Goal: Find specific page/section: Find specific page/section

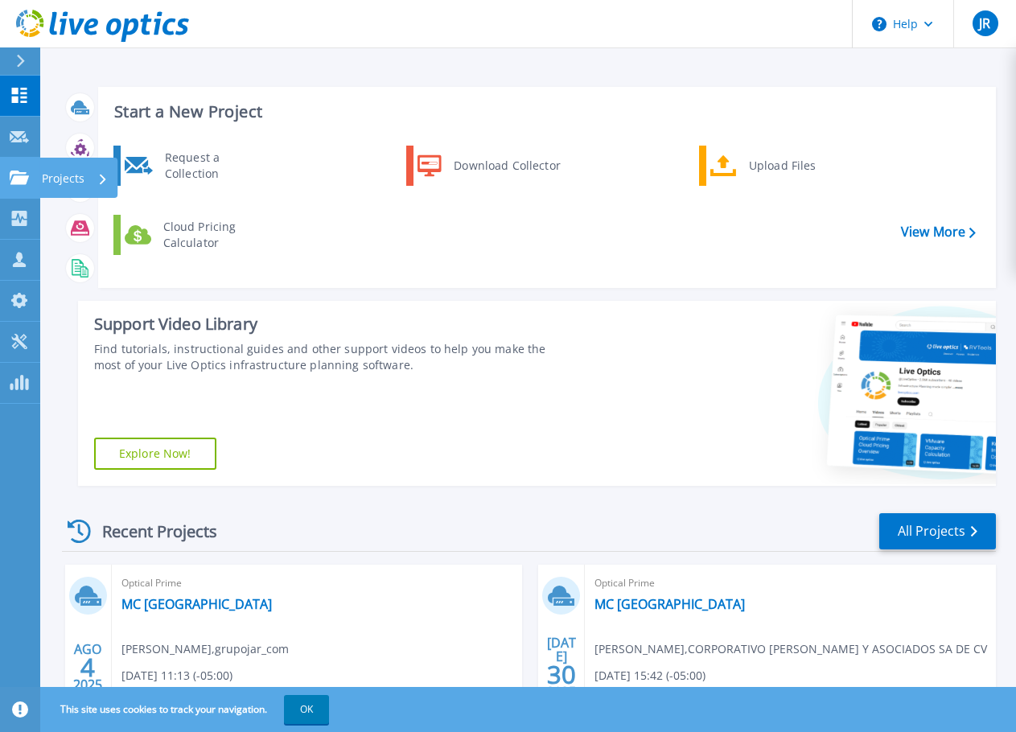
click at [14, 171] on icon at bounding box center [19, 178] width 19 height 14
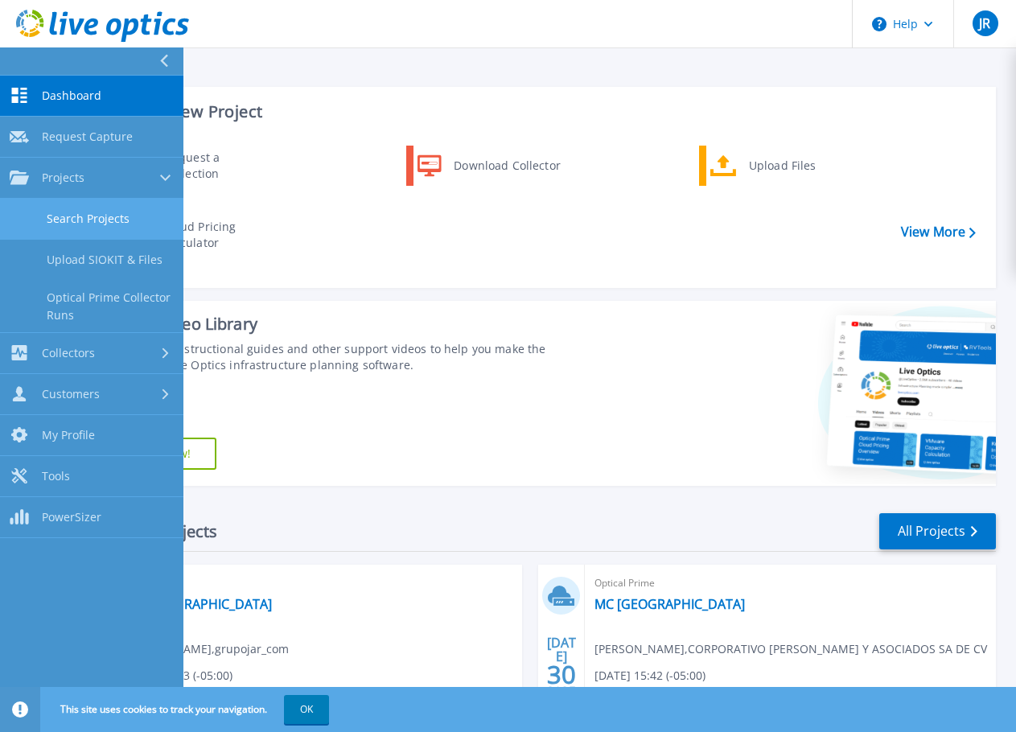
click at [130, 213] on link "Search Projects" at bounding box center [91, 219] width 183 height 41
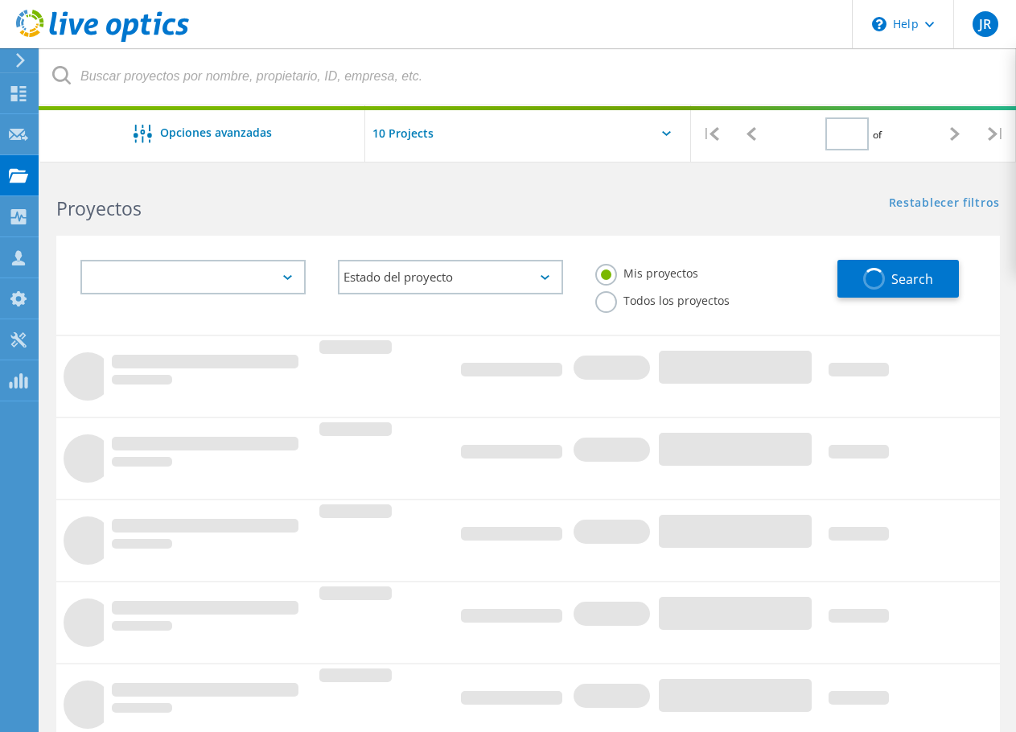
type input "1"
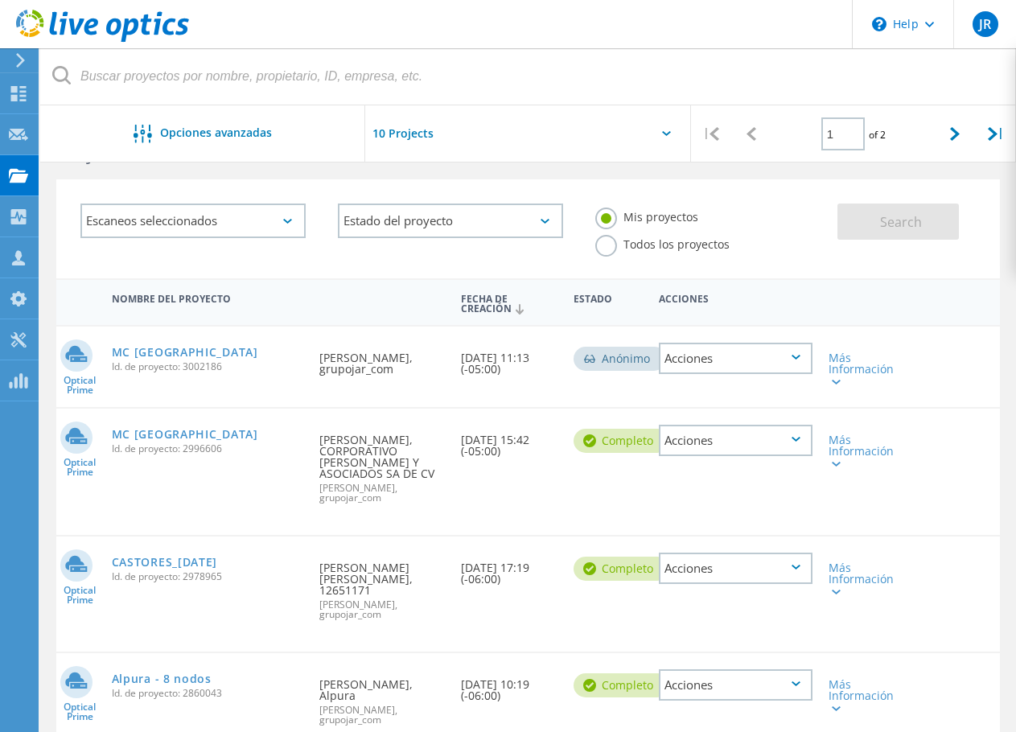
scroll to position [80, 0]
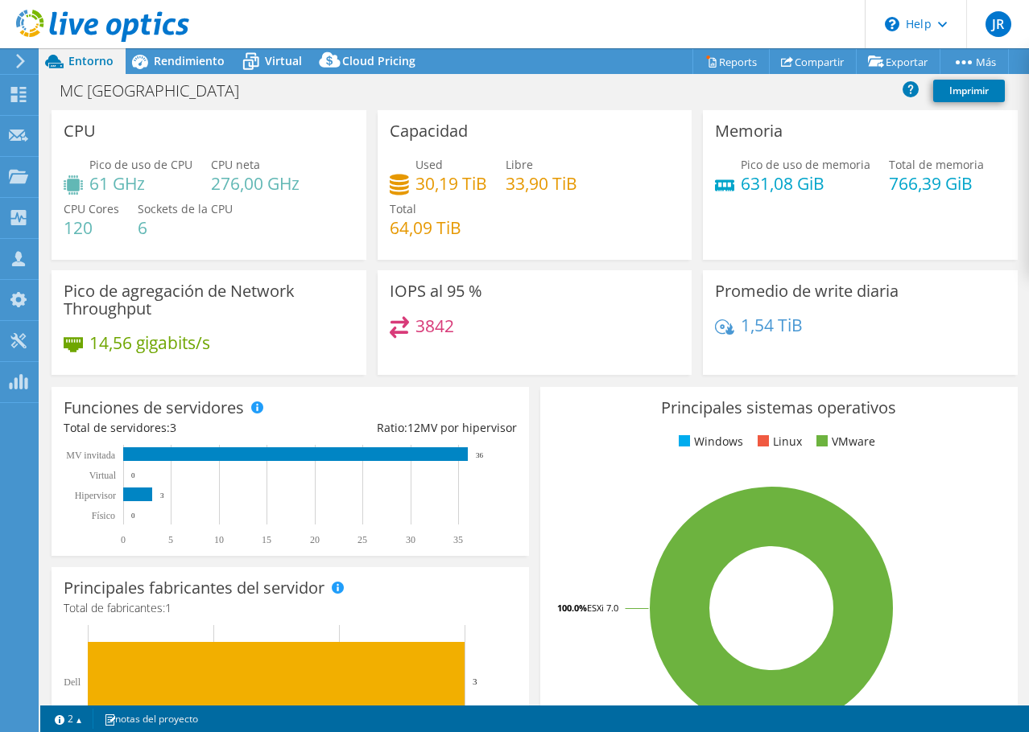
select select "USD"
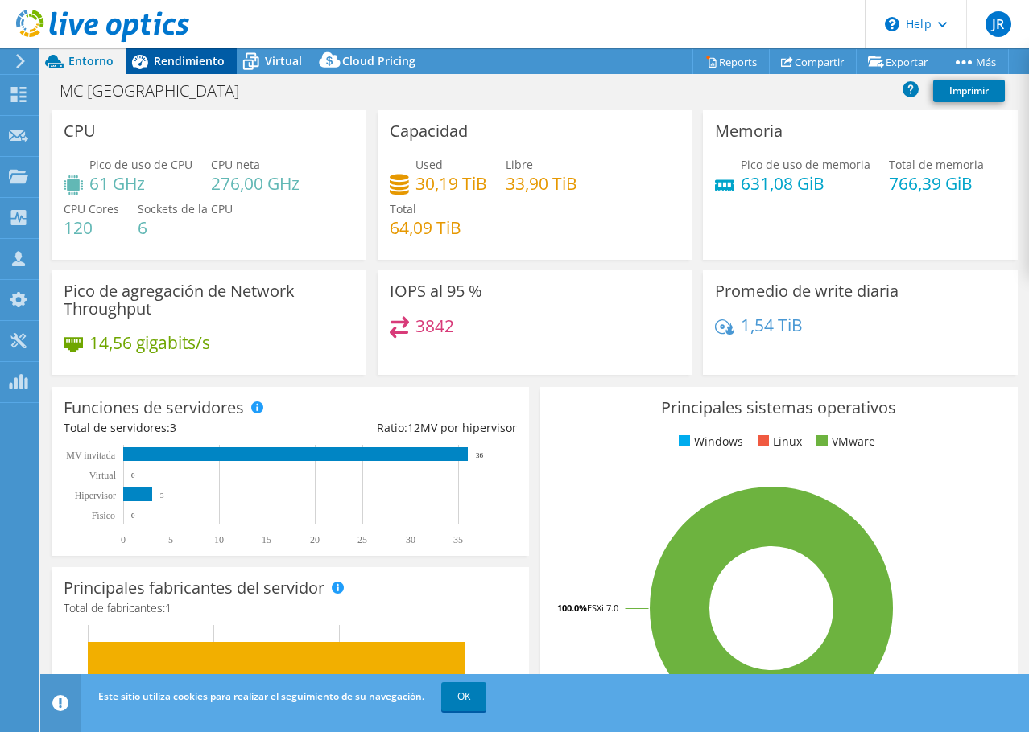
click at [203, 64] on span "Rendimiento" at bounding box center [189, 60] width 71 height 15
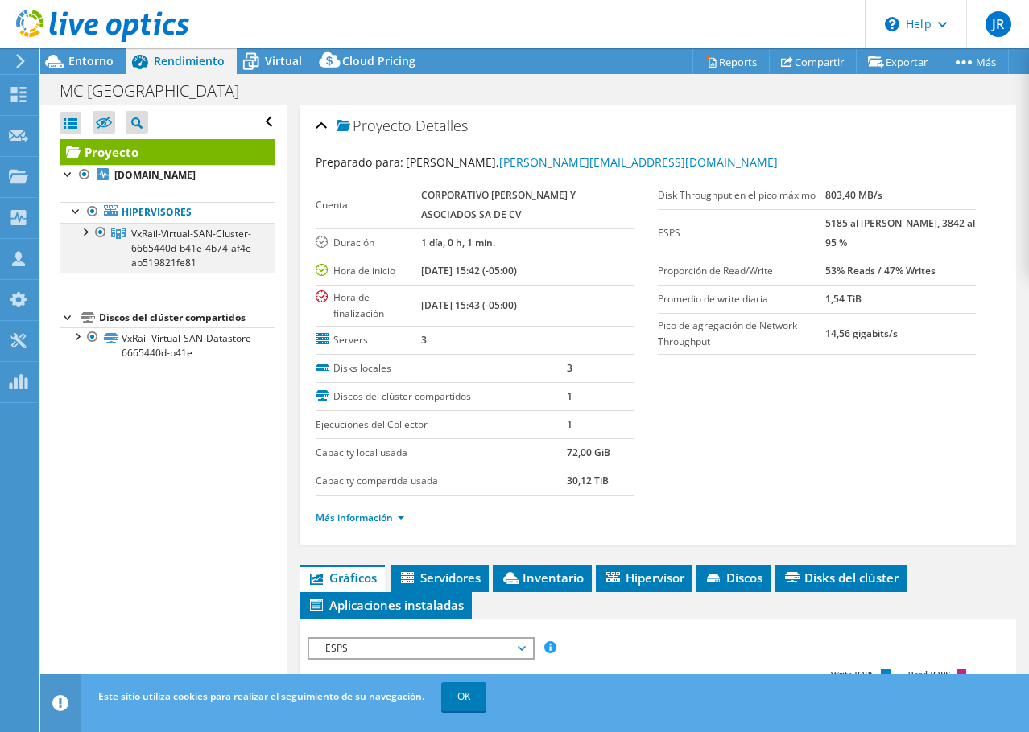
click at [83, 239] on div at bounding box center [84, 231] width 16 height 16
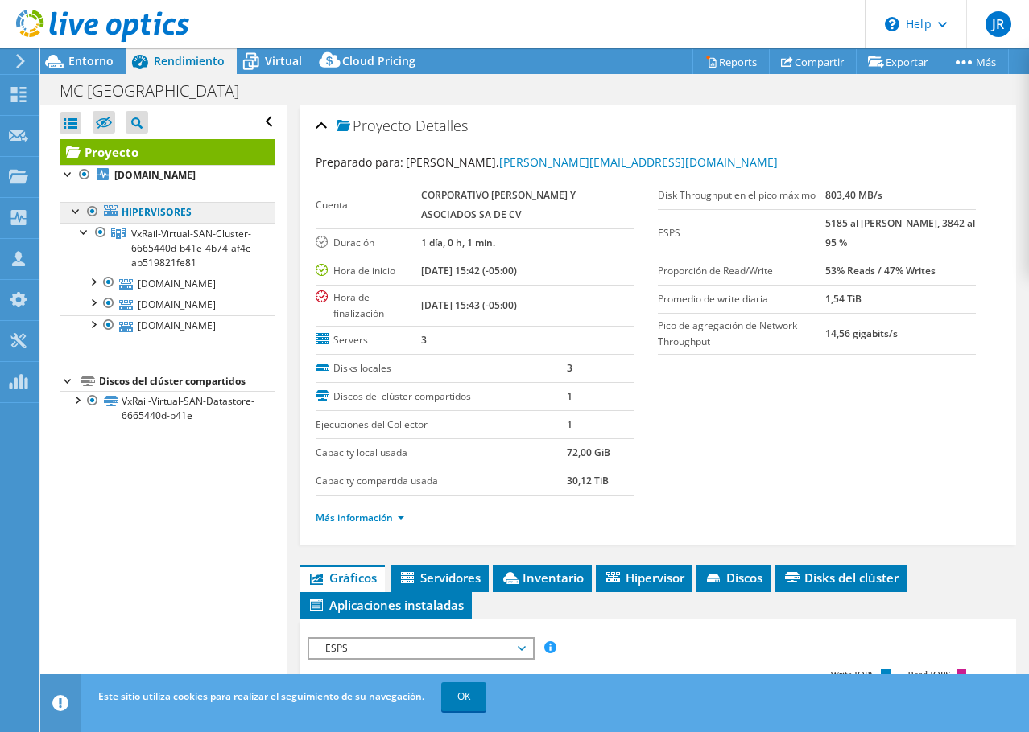
click at [64, 223] on link "Hipervisores" at bounding box center [167, 212] width 214 height 21
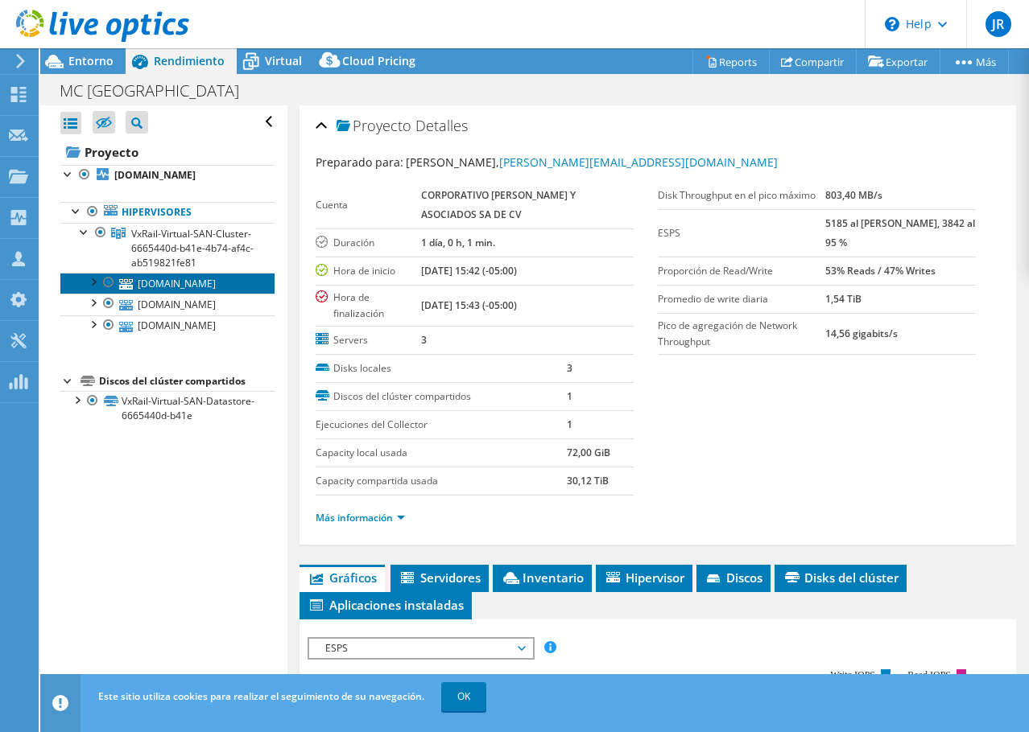
click at [152, 294] on link "mcmssvyhost-02.cdmx.mca.com.mx" at bounding box center [167, 283] width 214 height 21
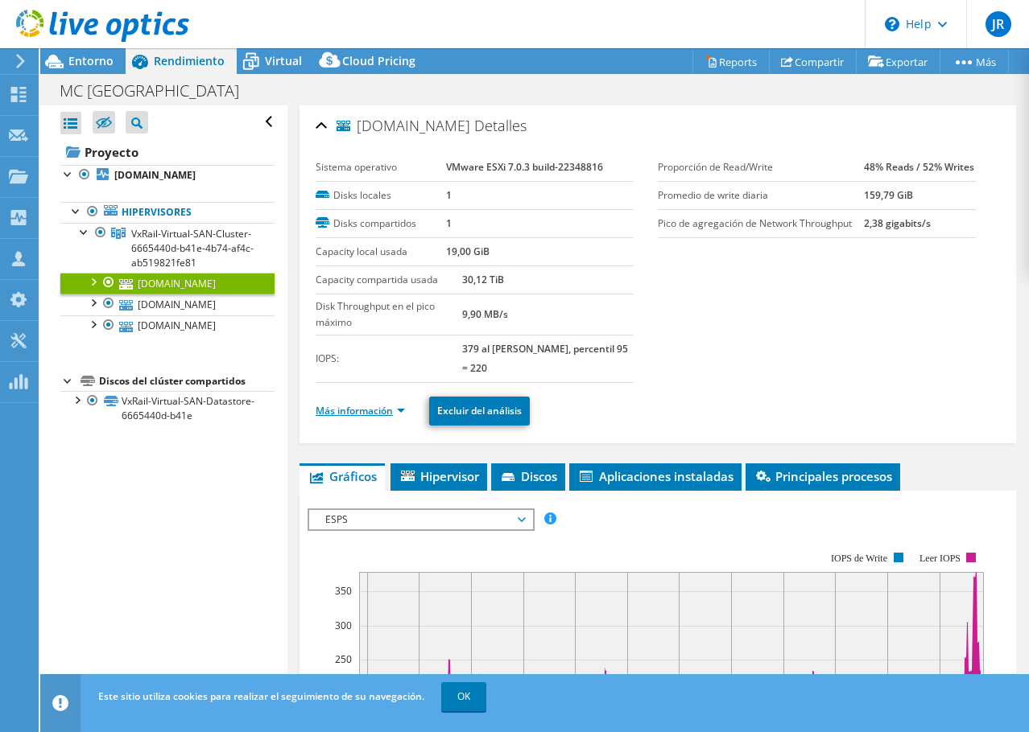
click at [383, 411] on link "Más información" at bounding box center [359, 411] width 89 height 14
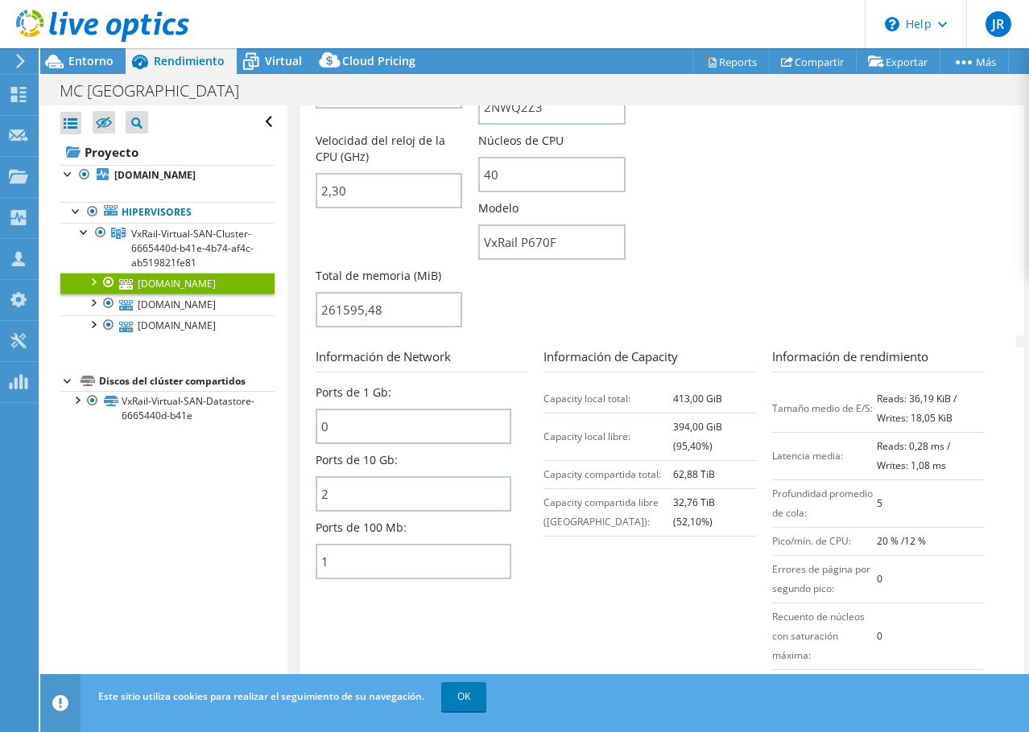
scroll to position [483, 0]
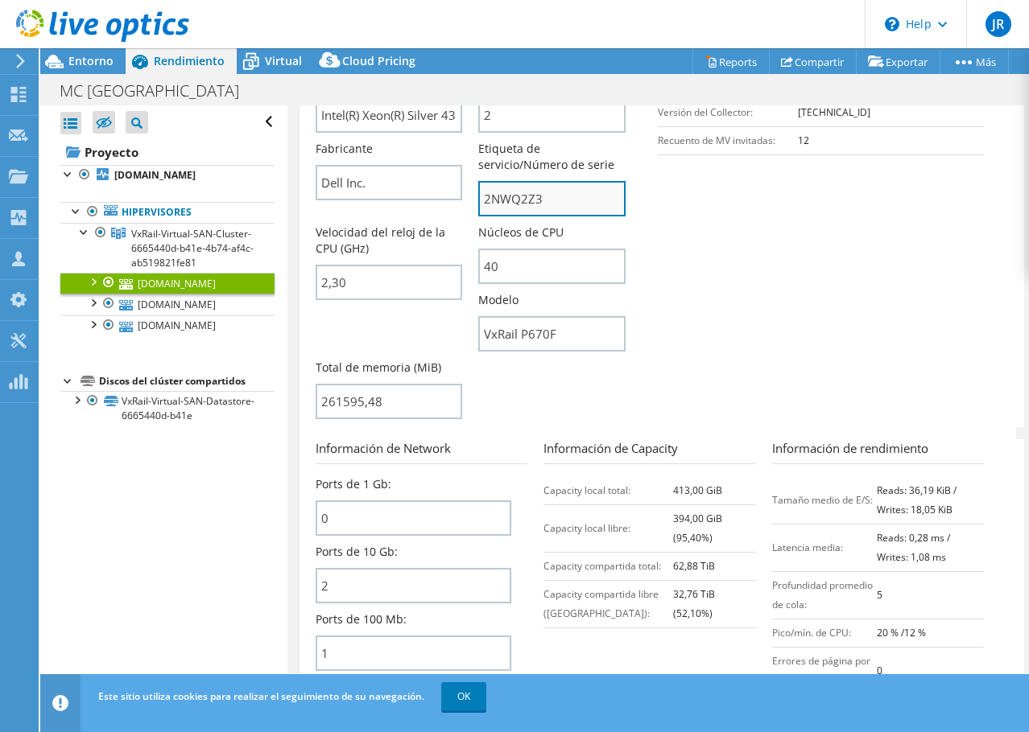
click at [526, 201] on input "2NWQ2Z3" at bounding box center [551, 198] width 146 height 35
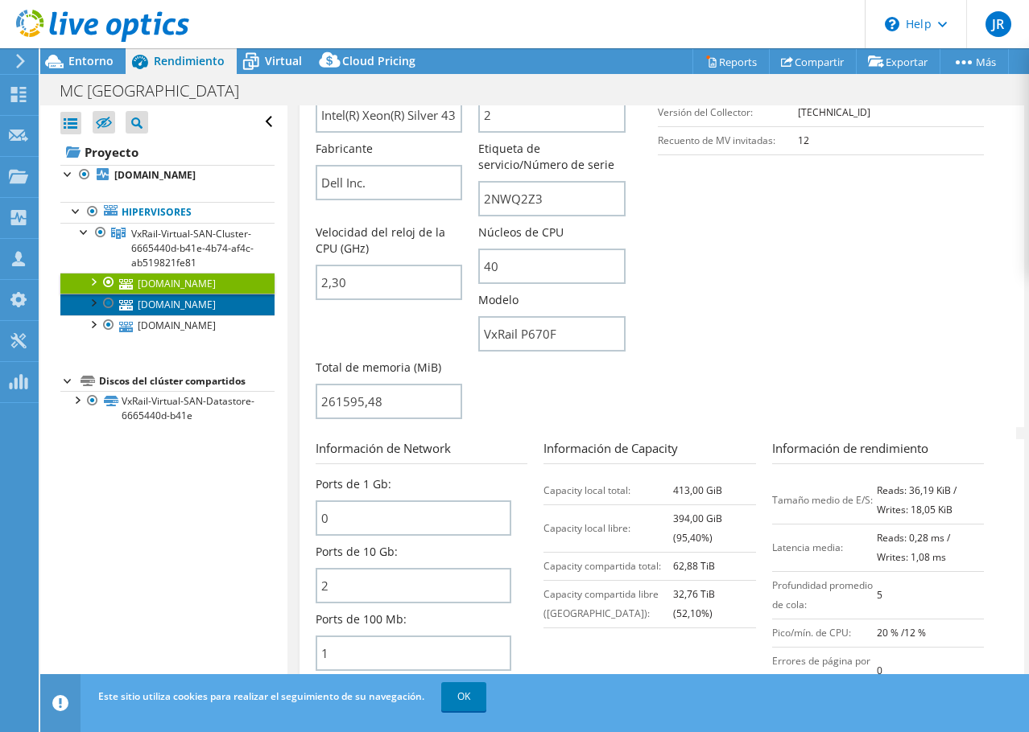
click at [176, 315] on link "mcmssvyhost-01.cdmx.mca.com.mx" at bounding box center [167, 304] width 214 height 21
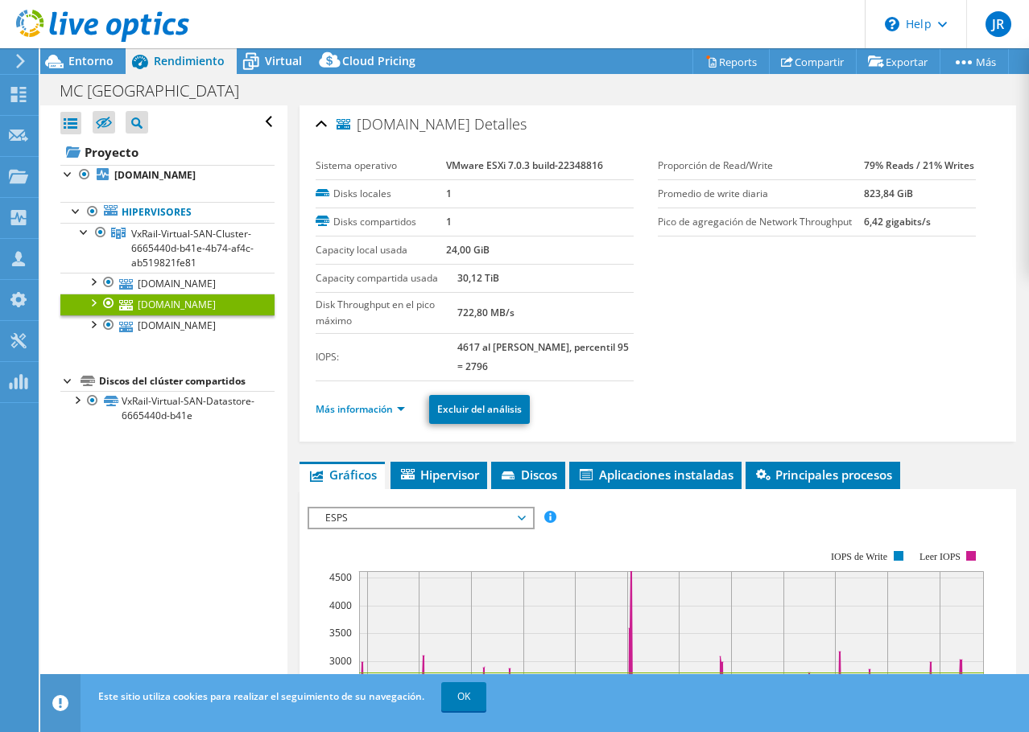
scroll to position [0, 0]
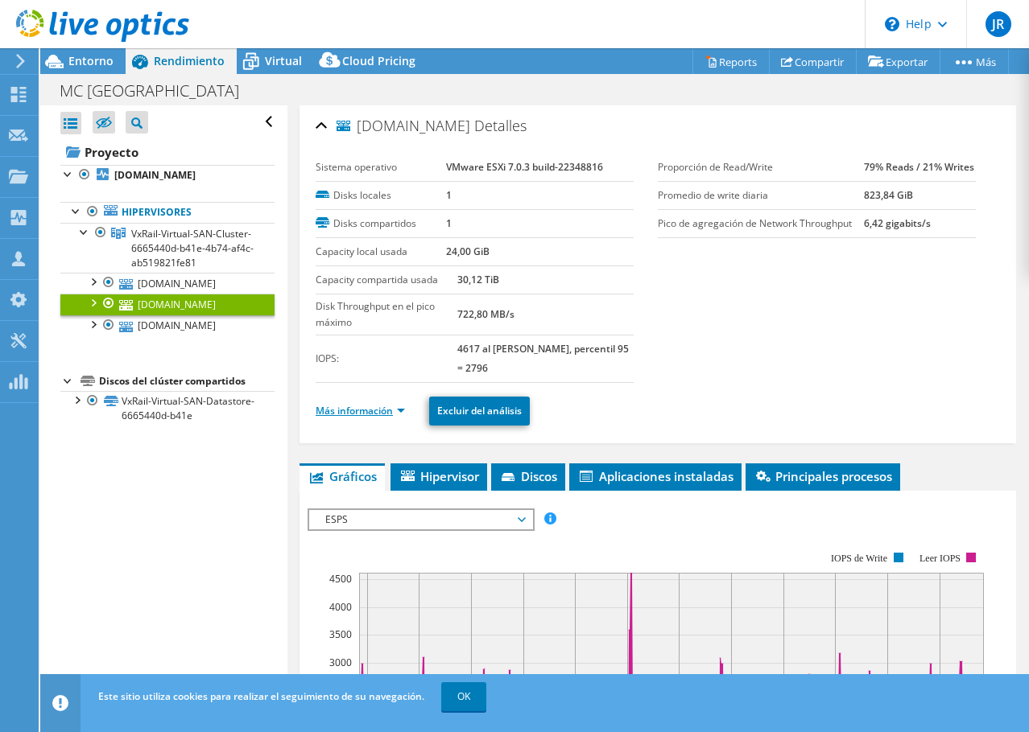
click at [373, 416] on link "Más información" at bounding box center [359, 411] width 89 height 14
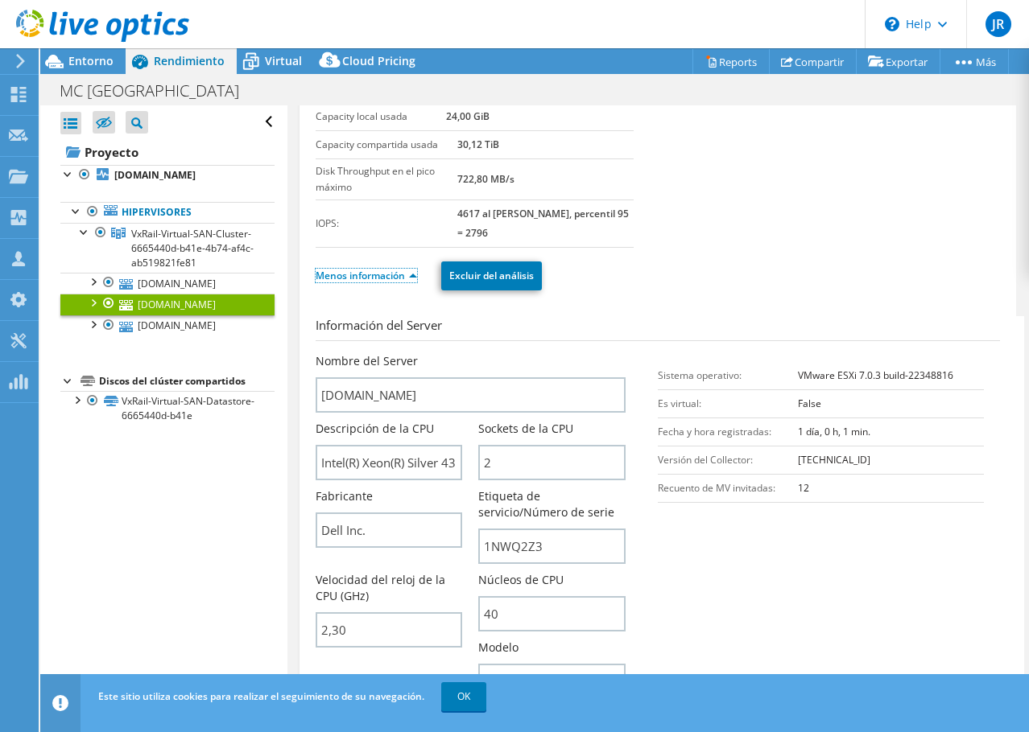
scroll to position [161, 0]
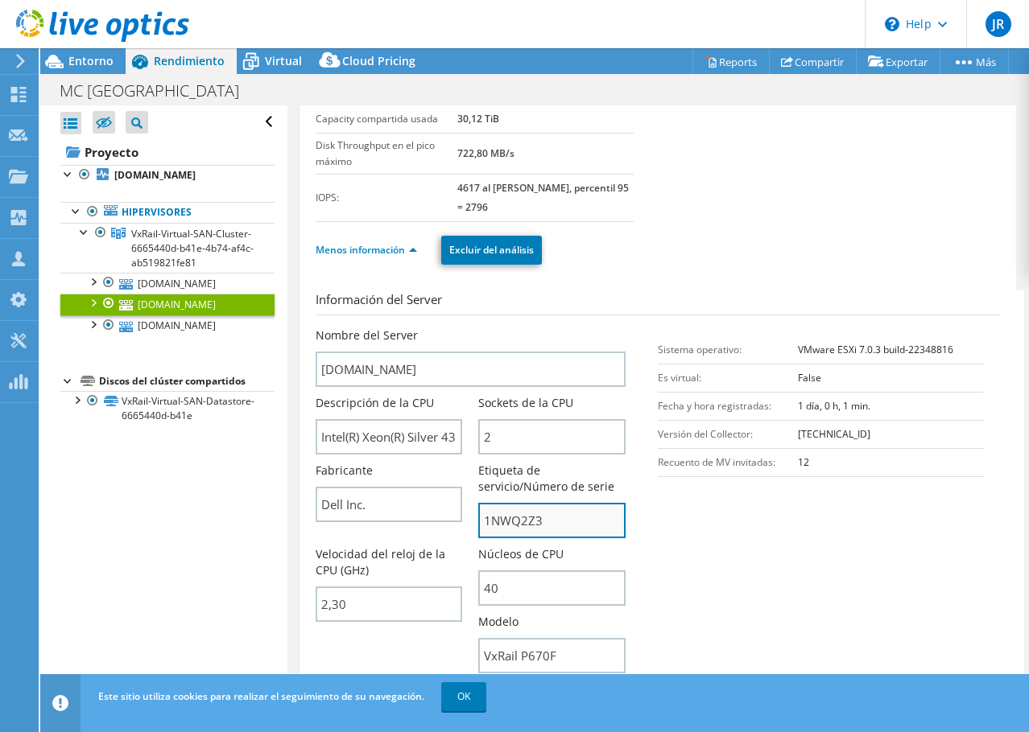
click at [516, 513] on input "1NWQ2Z3" at bounding box center [551, 520] width 146 height 35
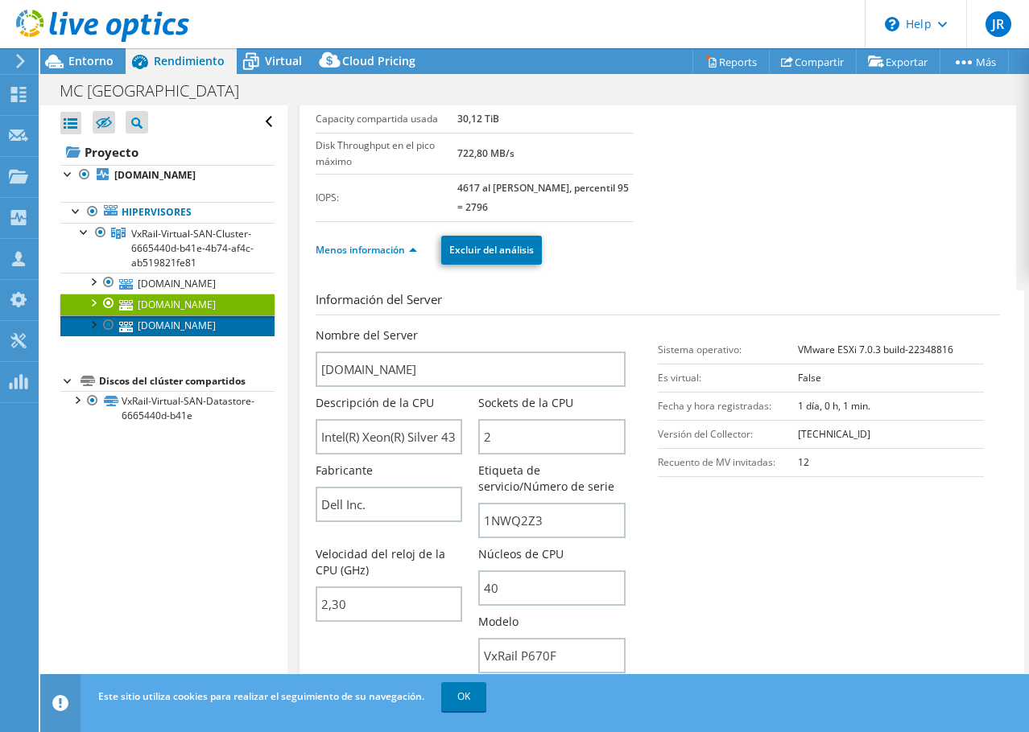
click at [174, 336] on link "mcmssvyhost-03.cdmx.mca.com.mx" at bounding box center [167, 325] width 214 height 21
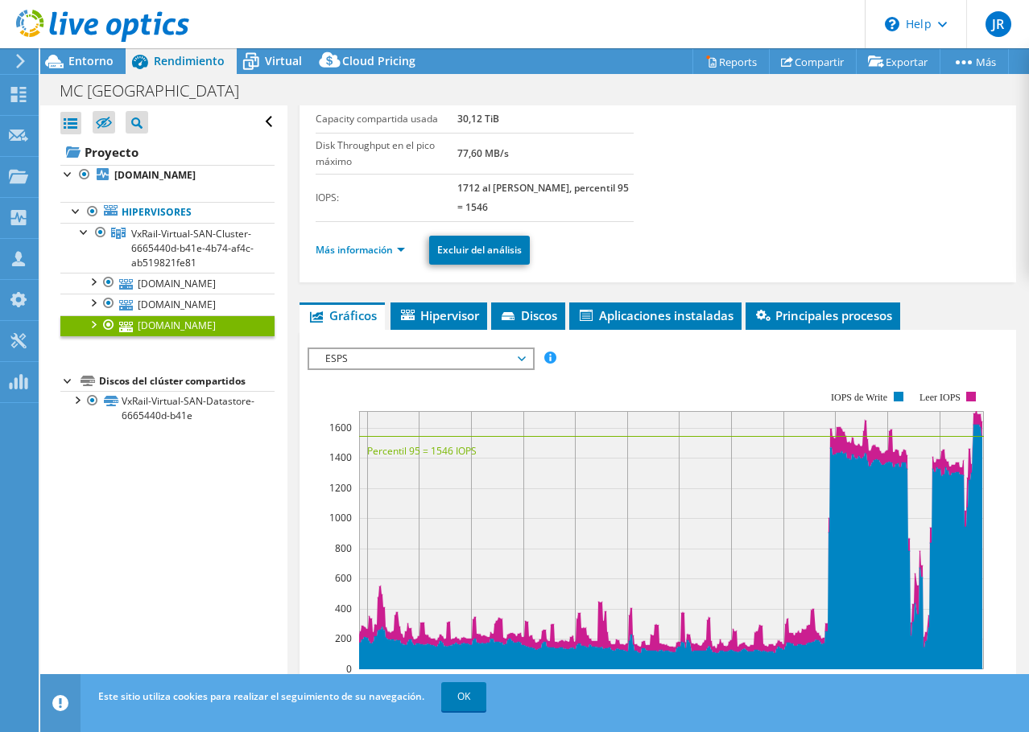
scroll to position [0, 0]
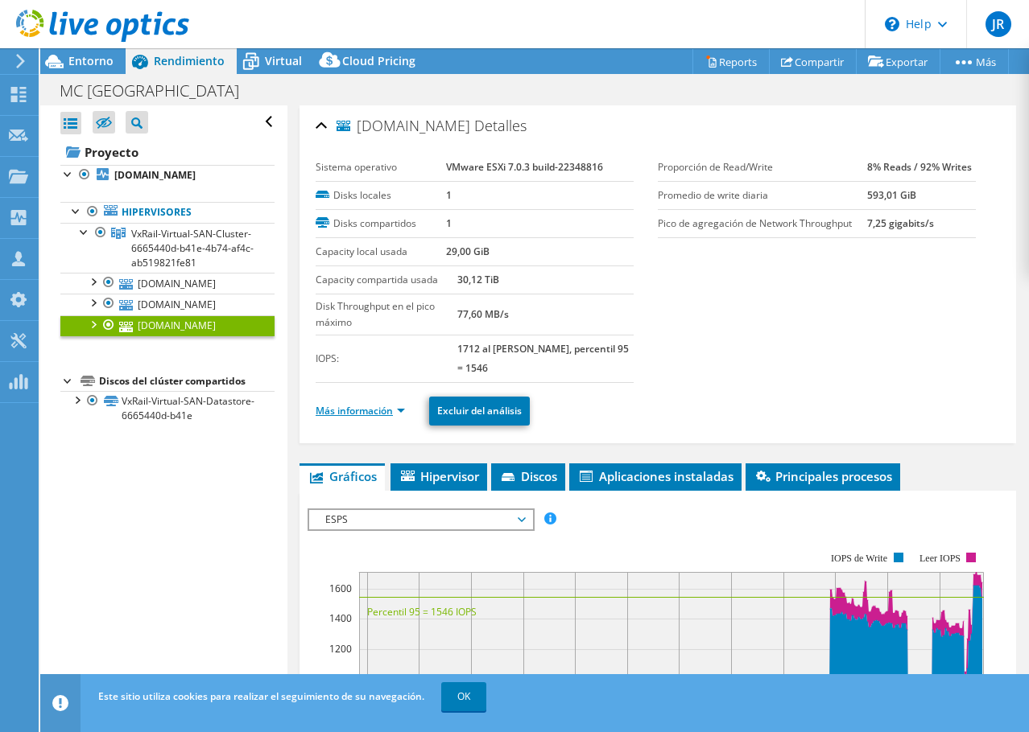
click at [368, 410] on link "Más información" at bounding box center [359, 411] width 89 height 14
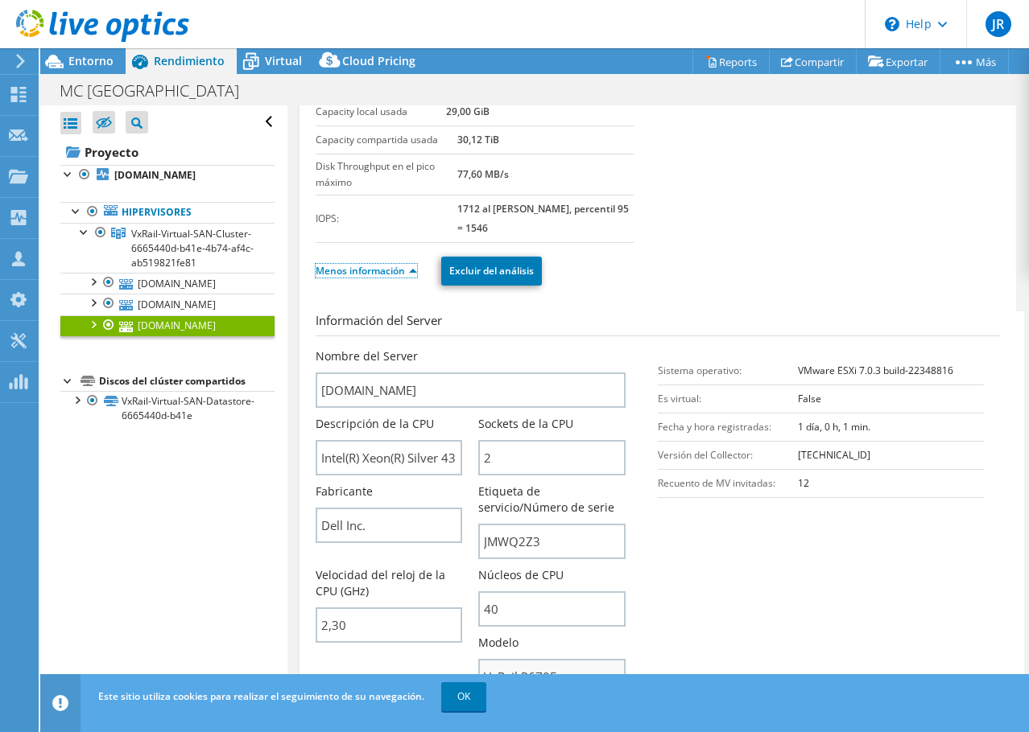
scroll to position [241, 0]
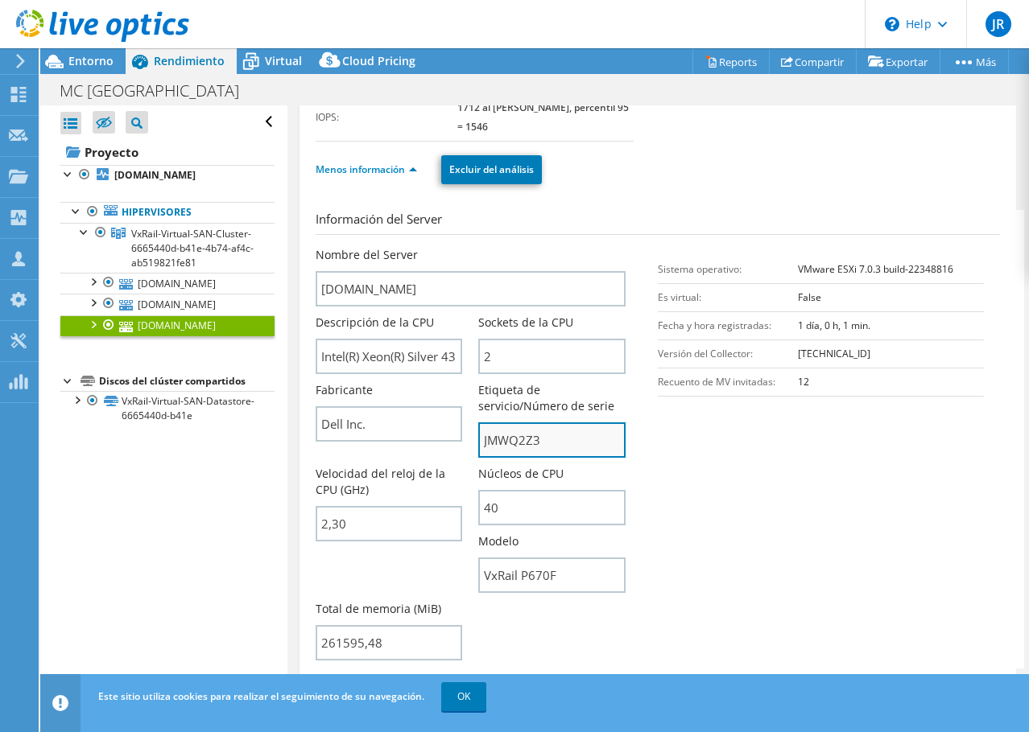
click at [507, 437] on input "JMWQ2Z3" at bounding box center [551, 440] width 146 height 35
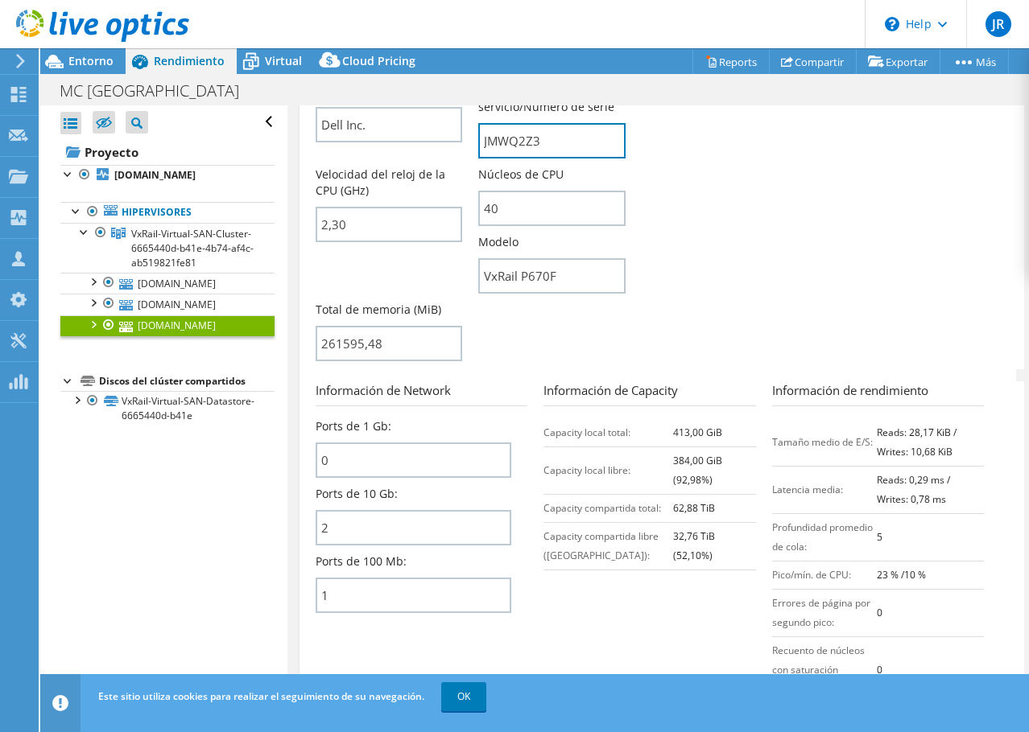
scroll to position [563, 0]
